Goal: Task Accomplishment & Management: Complete application form

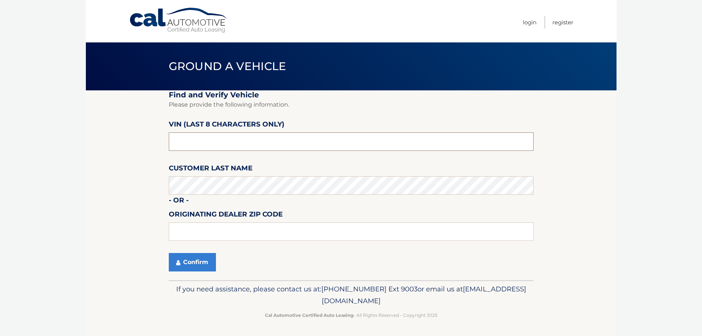
click at [193, 136] on input "text" at bounding box center [351, 141] width 365 height 18
type input "ND532699"
type input "01760"
click at [199, 267] on button "Confirm" at bounding box center [192, 262] width 47 height 18
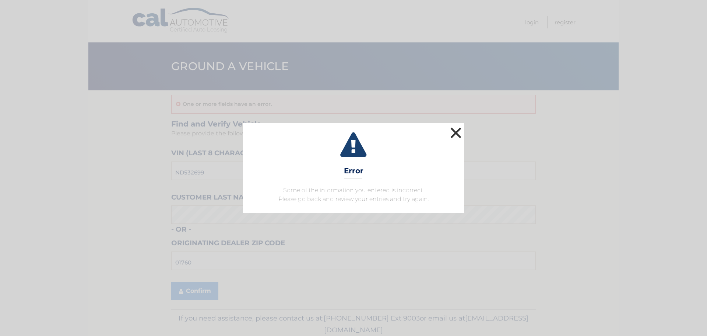
click at [455, 129] on button "×" at bounding box center [456, 132] width 15 height 15
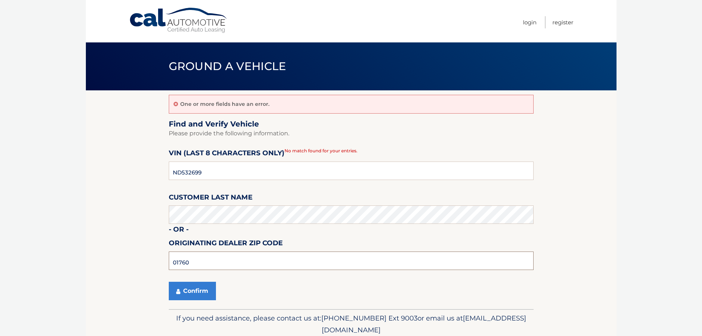
click at [199, 260] on input "01760" at bounding box center [351, 260] width 365 height 18
type input "0"
click at [201, 282] on button "Confirm" at bounding box center [192, 290] width 47 height 18
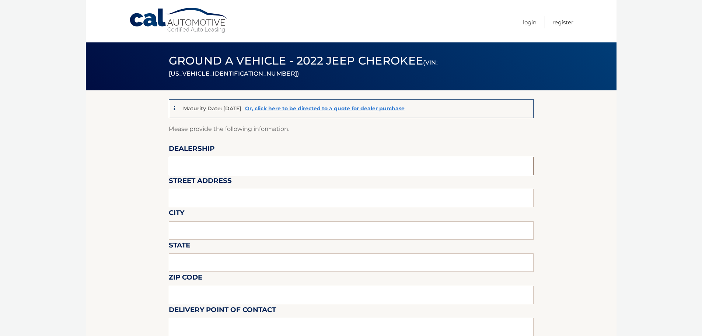
click at [190, 165] on input "text" at bounding box center [351, 166] width 365 height 18
type input "[PERSON_NAME][GEOGRAPHIC_DATA]"
type input "[STREET_ADDRESS]"
type input "NATICK"
type input "MA"
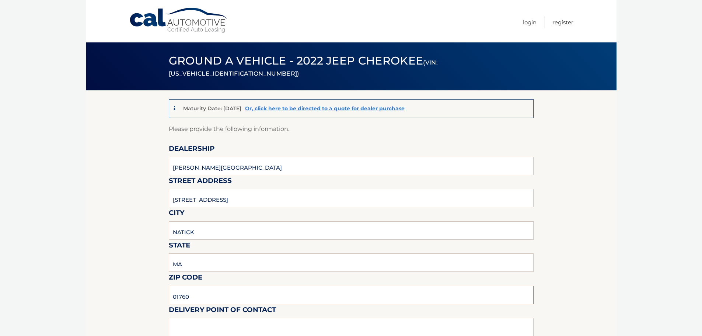
type input "01760"
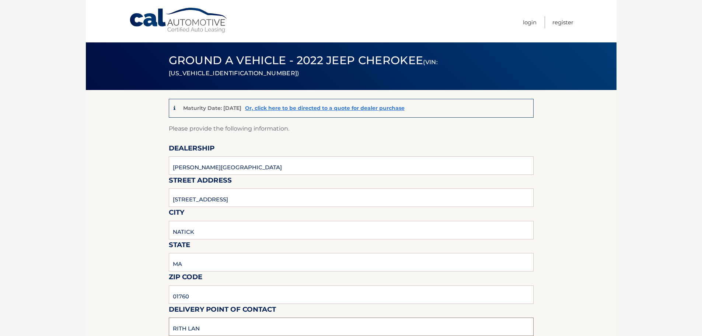
type input "RITH LAN"
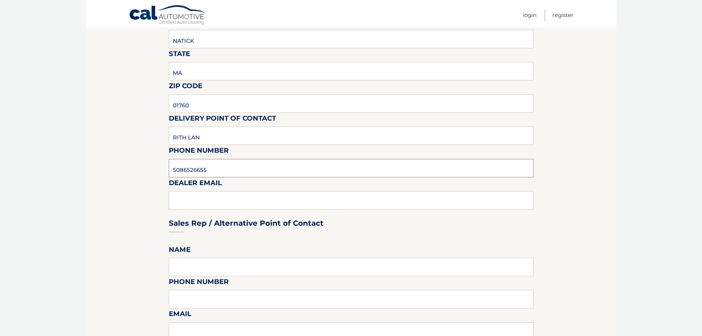
type input "5086526655"
type input "[EMAIL_ADDRESS][DOMAIN_NAME]"
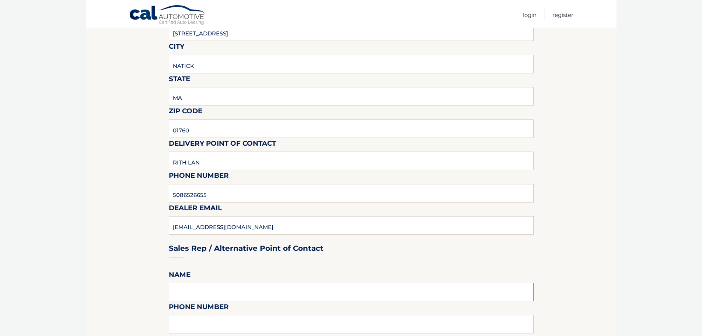
scroll to position [265, 0]
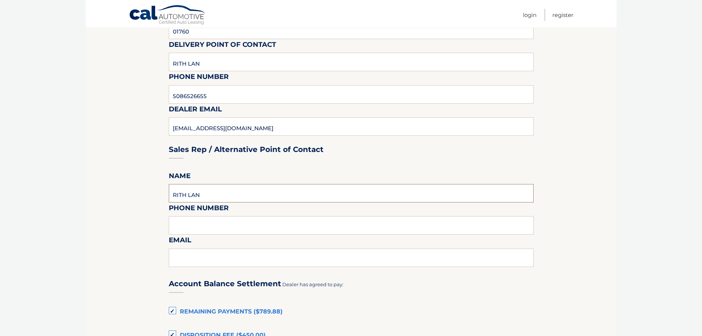
type input "RITH LAN"
type input "5"
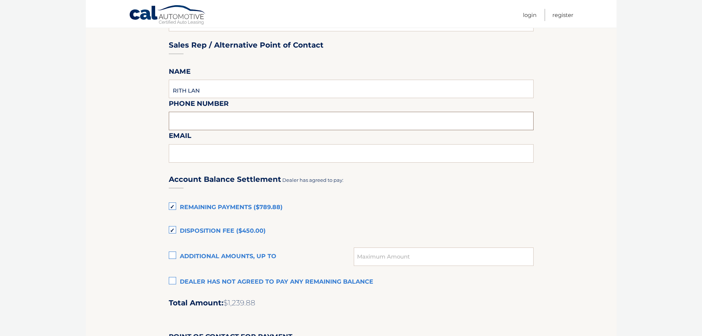
scroll to position [375, 0]
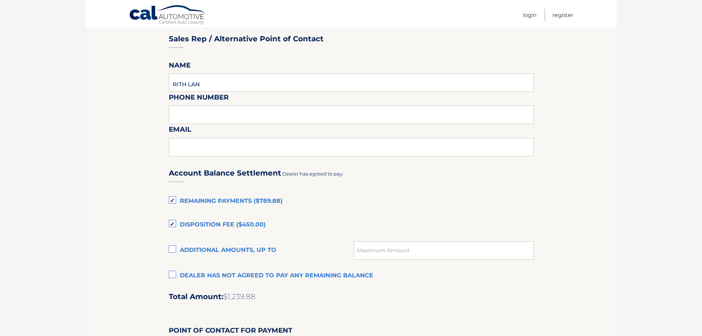
click at [173, 200] on label "Remaining Payments ($789.88)" at bounding box center [351, 201] width 365 height 15
click at [0, 0] on input "Remaining Payments ($789.88)" at bounding box center [0, 0] width 0 height 0
click at [172, 224] on label "Disposition Fee ($450.00)" at bounding box center [351, 224] width 365 height 15
click at [0, 0] on input "Disposition Fee ($450.00)" at bounding box center [0, 0] width 0 height 0
click at [176, 277] on label "Dealer has not agreed to pay any remaining balance" at bounding box center [351, 275] width 365 height 15
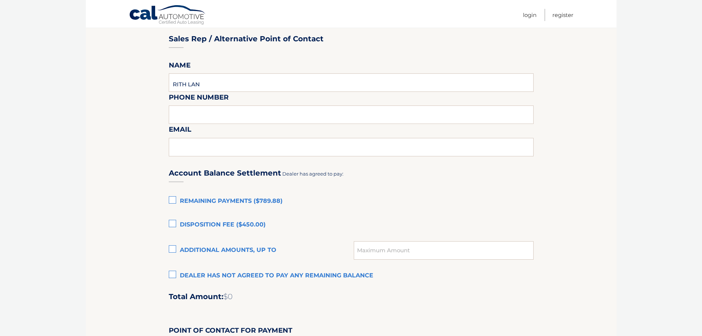
click at [0, 0] on input "Dealer has not agreed to pay any remaining balance" at bounding box center [0, 0] width 0 height 0
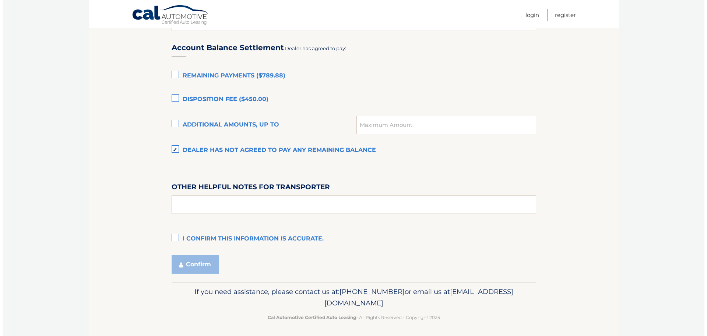
scroll to position [503, 0]
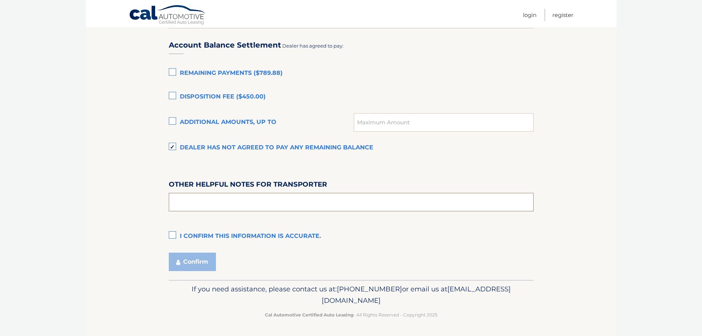
click at [222, 198] on input "text" at bounding box center [351, 202] width 365 height 18
type input "V"
type input "J"
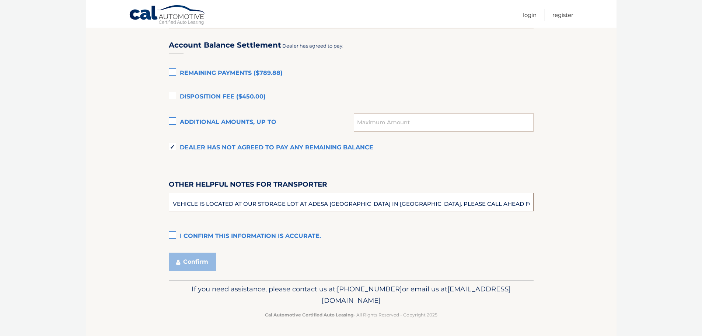
type input "VEHICLE IS LOCATED AT OUR STORAGE LOT AT ADESA [GEOGRAPHIC_DATA] IN [GEOGRAPHIC…"
click at [172, 235] on label "I confirm this information is accurate." at bounding box center [351, 236] width 365 height 15
click at [0, 0] on input "I confirm this information is accurate." at bounding box center [0, 0] width 0 height 0
click at [191, 264] on button "Confirm" at bounding box center [192, 261] width 47 height 18
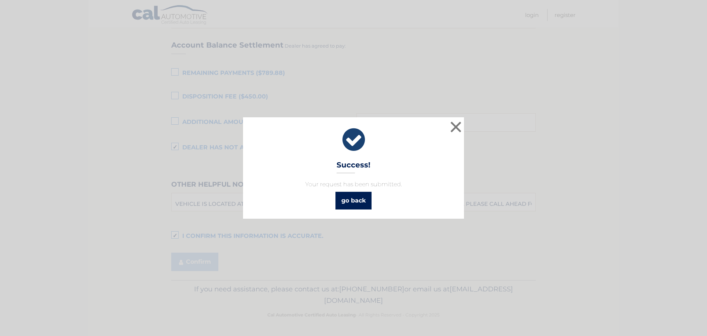
click at [345, 202] on link "go back" at bounding box center [354, 201] width 36 height 18
